Goal: Register for event/course

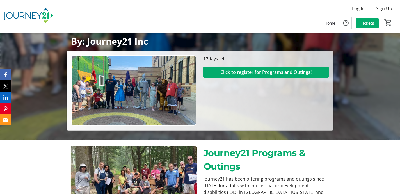
scroll to position [79, 0]
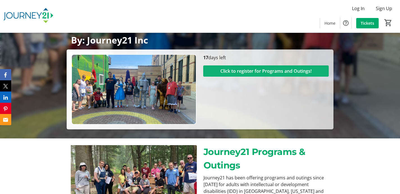
click at [286, 71] on span "Click to register for Programs and Outings!" at bounding box center [265, 71] width 91 height 7
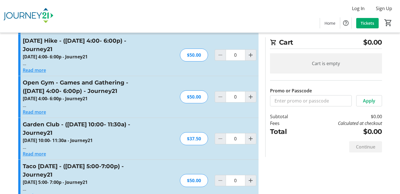
scroll to position [876, 0]
